Goal: Information Seeking & Learning: Find contact information

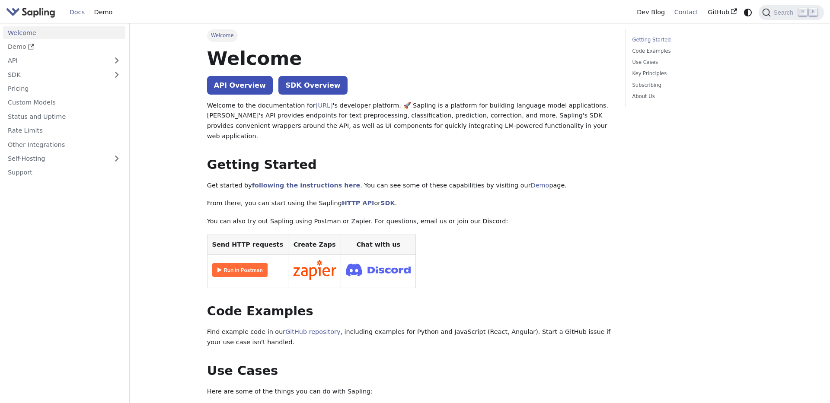
click at [689, 11] on link "Contact" at bounding box center [687, 12] width 34 height 13
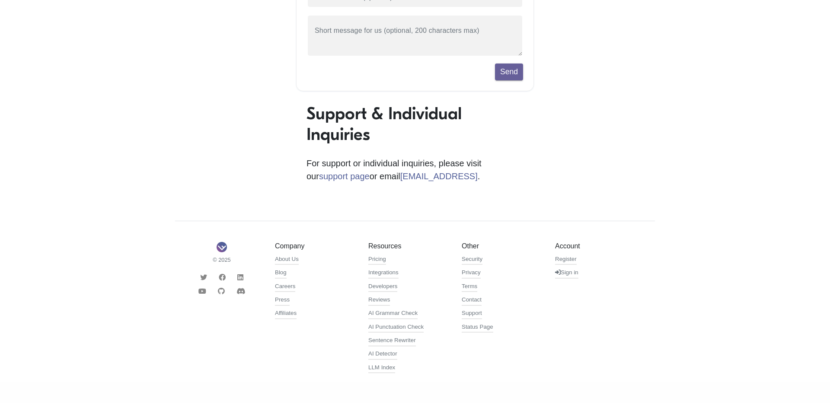
scroll to position [186, 0]
click at [291, 260] on link "About Us" at bounding box center [287, 260] width 24 height 10
click at [282, 283] on link "Careers" at bounding box center [285, 287] width 20 height 10
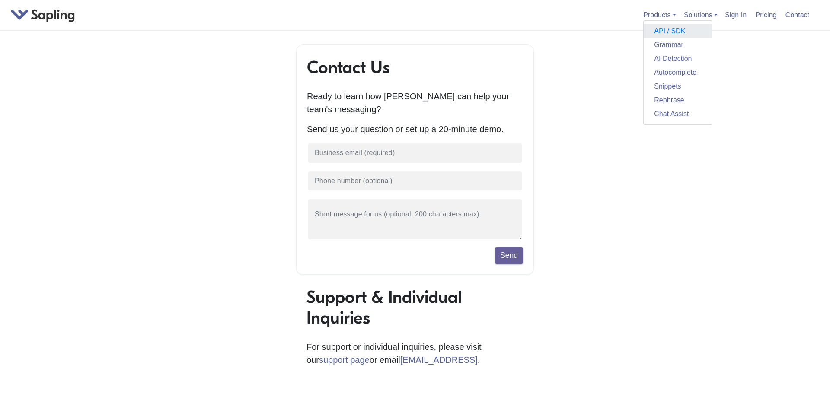
click at [653, 36] on link "API / SDK" at bounding box center [678, 31] width 68 height 14
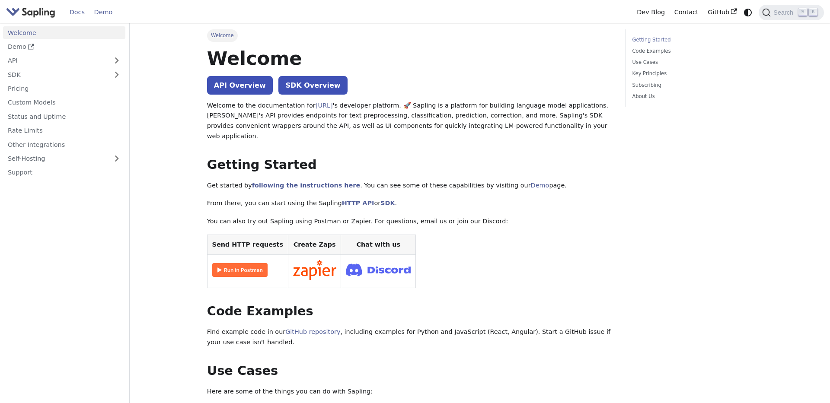
click at [96, 13] on link "Demo" at bounding box center [104, 12] width 28 height 13
